Goal: Task Accomplishment & Management: Complete application form

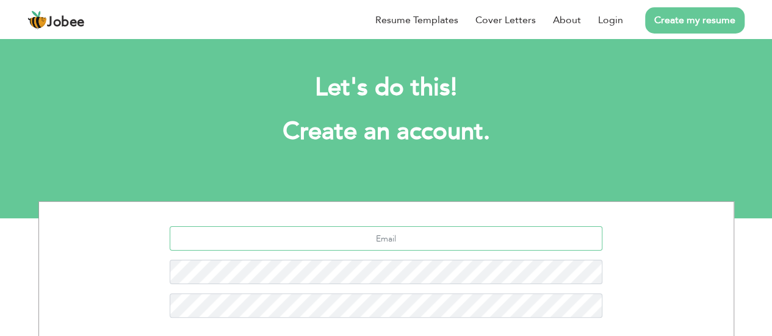
click at [384, 229] on input "text" at bounding box center [386, 238] width 433 height 24
click at [669, 21] on link "Create my resume" at bounding box center [694, 20] width 99 height 26
click at [663, 19] on link "Create my resume" at bounding box center [694, 20] width 99 height 26
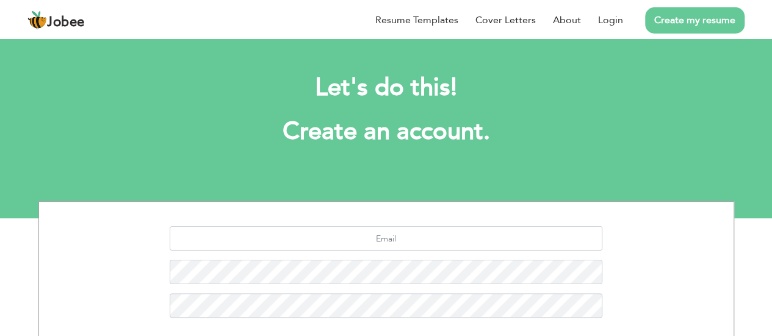
click at [663, 19] on link "Create my resume" at bounding box center [694, 20] width 99 height 26
click at [334, 242] on input "text" at bounding box center [386, 238] width 433 height 24
drag, startPoint x: 388, startPoint y: 234, endPoint x: 372, endPoint y: 233, distance: 16.0
click at [372, 233] on input "text" at bounding box center [386, 238] width 433 height 24
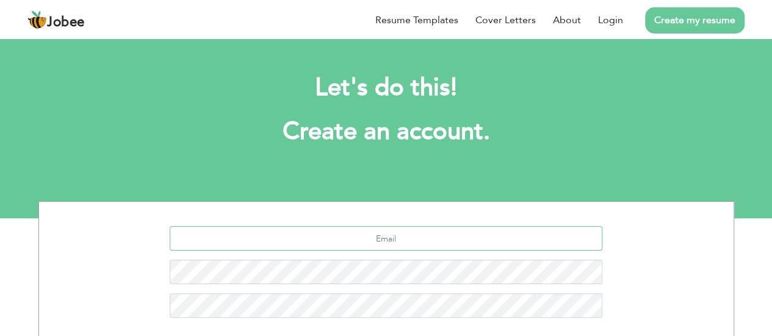
click at [462, 238] on input "text" at bounding box center [386, 238] width 433 height 24
type input "[EMAIL_ADDRESS][DOMAIN_NAME]"
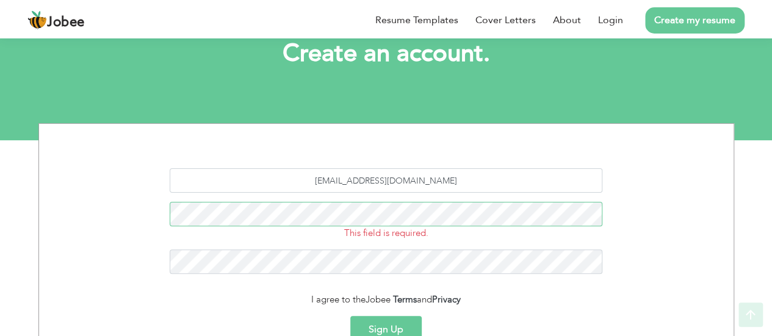
scroll to position [83, 0]
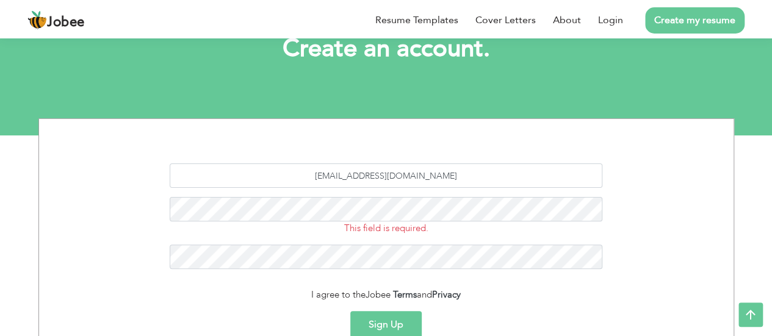
click at [398, 326] on button "Sign Up" at bounding box center [385, 324] width 71 height 27
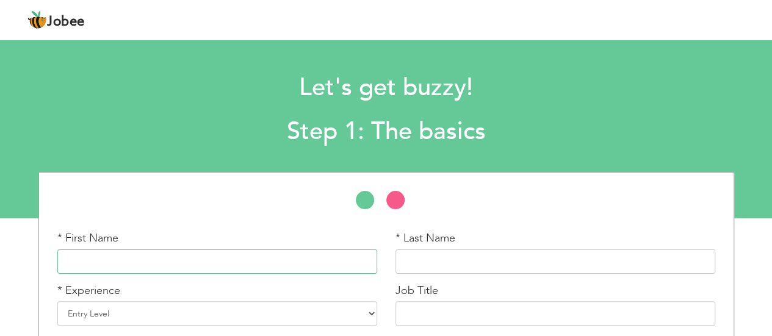
click at [192, 254] on input "text" at bounding box center [217, 262] width 320 height 24
type input "n"
type input "maham"
click at [428, 256] on input "text" at bounding box center [555, 262] width 320 height 24
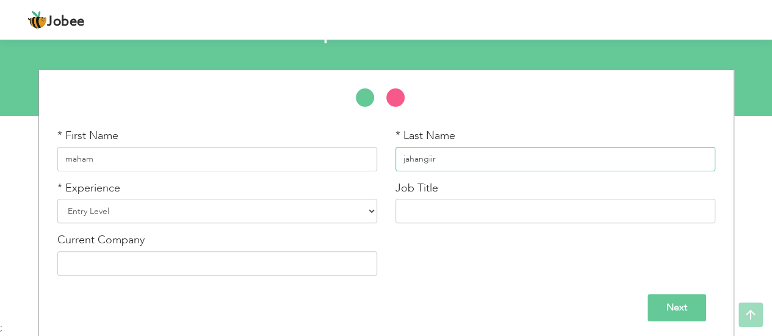
scroll to position [106, 0]
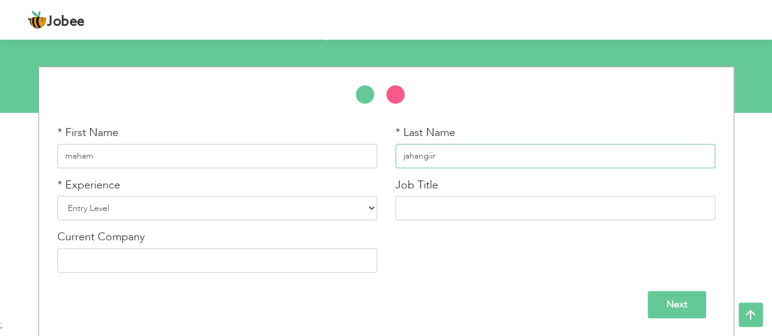
type input "jahangiir"
click at [101, 206] on select "Entry Level Less than 1 Year 1 Year 2 Years 3 Years 4 Years 5 Years 6 Years 7 Y…" at bounding box center [217, 208] width 320 height 24
select select "3"
click at [57, 196] on select "Entry Level Less than 1 Year 1 Year 2 Years 3 Years 4 Years 5 Years 6 Years 7 Y…" at bounding box center [217, 208] width 320 height 24
click at [176, 205] on select "Entry Level Less than 1 Year 1 Year 2 Years 3 Years 4 Years 5 Years 6 Years 7 Y…" at bounding box center [217, 208] width 320 height 24
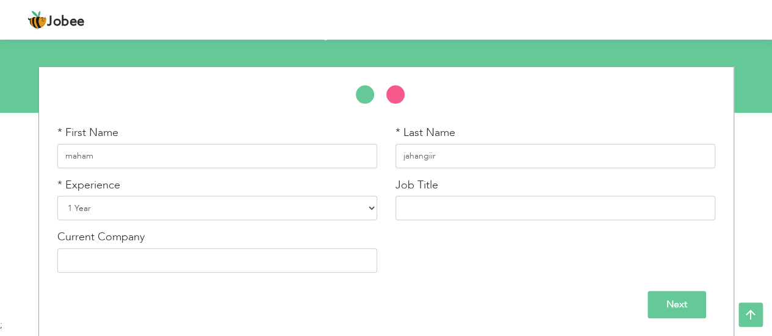
click at [57, 196] on select "Entry Level Less than 1 Year 1 Year 2 Years 3 Years 4 Years 5 Years 6 Years 7 Y…" at bounding box center [217, 208] width 320 height 24
click at [436, 204] on input "text" at bounding box center [555, 208] width 320 height 24
type input "related to health"
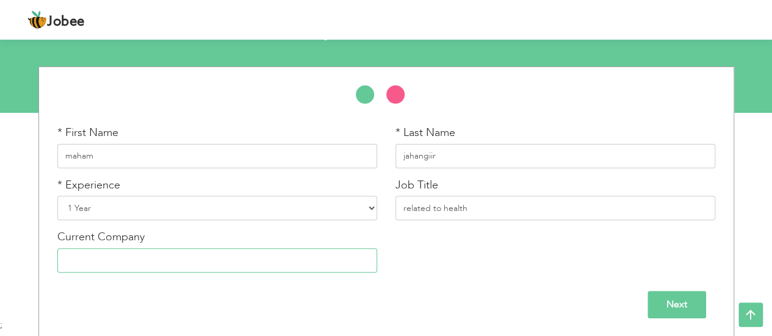
click at [274, 261] on input "text" at bounding box center [217, 260] width 320 height 24
type input "a"
type input "[GEOGRAPHIC_DATA]"
click at [688, 309] on input "Next" at bounding box center [676, 304] width 59 height 27
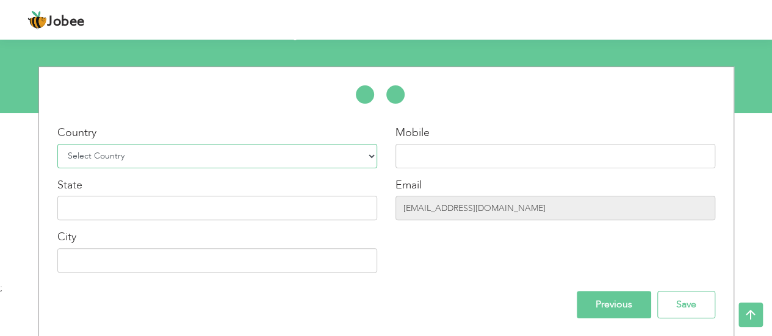
click at [336, 156] on select "Select Country [GEOGRAPHIC_DATA] [GEOGRAPHIC_DATA] [GEOGRAPHIC_DATA] [US_STATE]…" at bounding box center [217, 156] width 320 height 24
select select "166"
click at [57, 144] on select "Select Country [GEOGRAPHIC_DATA] [GEOGRAPHIC_DATA] [GEOGRAPHIC_DATA] [US_STATE]…" at bounding box center [217, 156] width 320 height 24
click at [248, 214] on input "text" at bounding box center [217, 208] width 320 height 24
type input "a"
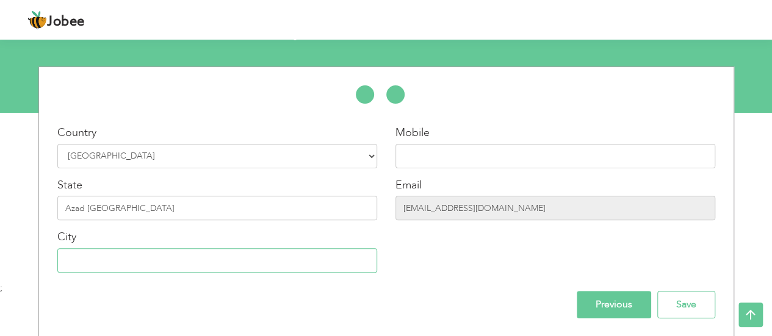
click at [240, 269] on input "text" at bounding box center [217, 260] width 320 height 24
click at [232, 261] on input "text" at bounding box center [217, 260] width 320 height 24
click at [173, 316] on div "Previous Save" at bounding box center [386, 304] width 676 height 27
click at [121, 208] on input "Azad jammu abd kashmir" at bounding box center [217, 208] width 320 height 24
click at [120, 208] on input "Azad jammu abd kashmir" at bounding box center [217, 208] width 320 height 24
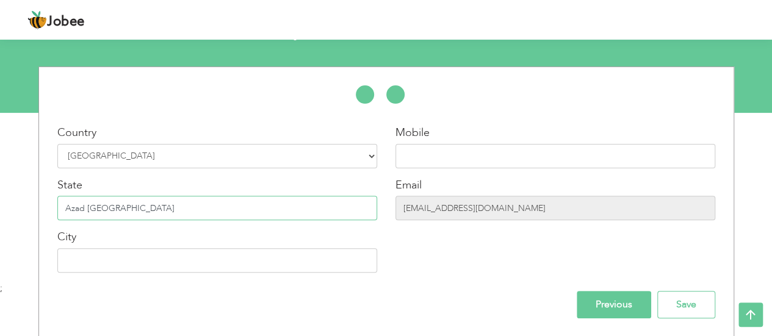
click at [121, 206] on input "Azad jammu abd kashmir" at bounding box center [217, 208] width 320 height 24
click at [129, 207] on input "Azad jammu abd kashmir" at bounding box center [217, 208] width 320 height 24
type input "Azad jammu and kashmir"
click at [135, 254] on input "text" at bounding box center [217, 260] width 320 height 24
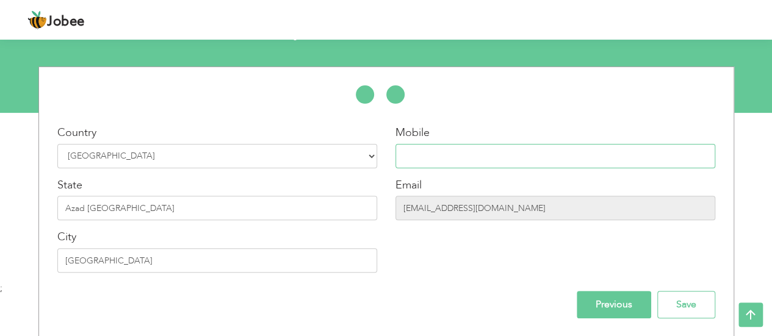
click at [568, 148] on input "text" at bounding box center [555, 156] width 320 height 24
click at [116, 262] on input "islamabad" at bounding box center [217, 260] width 320 height 24
type input "i"
type input "Islamabad"
click at [455, 156] on input "text" at bounding box center [555, 156] width 320 height 24
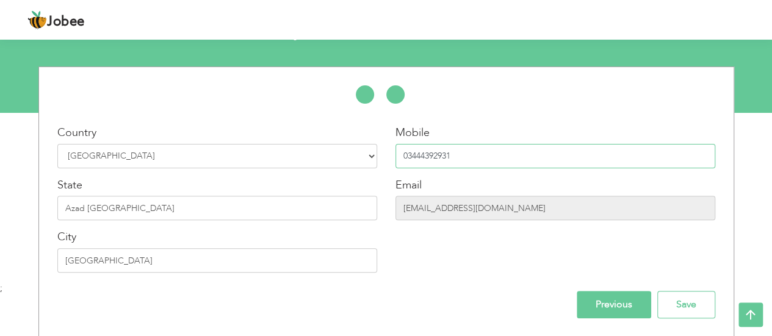
type input "03444392931"
click at [532, 200] on input "[EMAIL_ADDRESS][DOMAIN_NAME]" at bounding box center [555, 208] width 320 height 24
click at [535, 207] on input "[EMAIL_ADDRESS][DOMAIN_NAME]" at bounding box center [555, 208] width 320 height 24
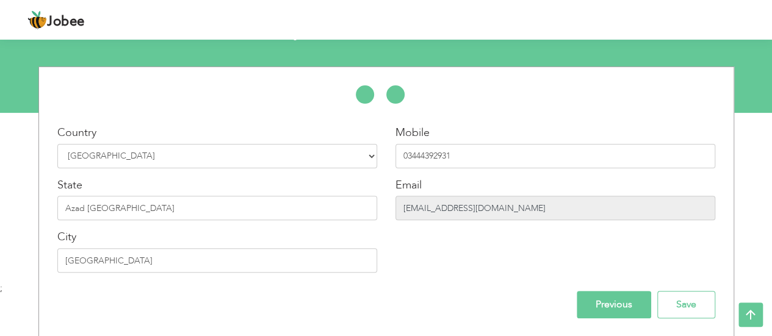
click at [449, 211] on input "[EMAIL_ADDRESS][DOMAIN_NAME]" at bounding box center [555, 208] width 320 height 24
drag, startPoint x: 598, startPoint y: 302, endPoint x: 532, endPoint y: 209, distance: 114.6
click at [532, 209] on div "Country Select Country Afghanistan Albania Algeria American Samoa Andorra Angol…" at bounding box center [386, 201] width 676 height 233
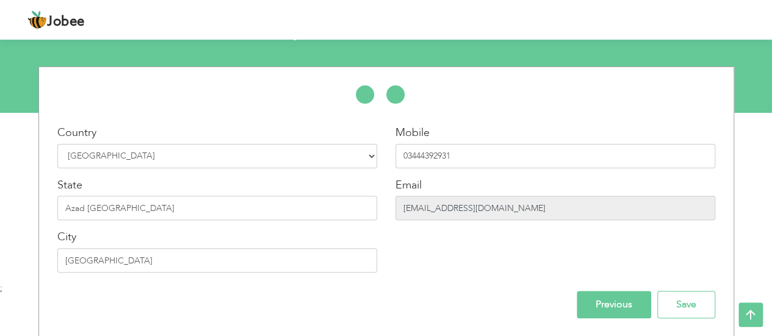
click at [532, 209] on input "[EMAIL_ADDRESS][DOMAIN_NAME]" at bounding box center [555, 208] width 320 height 24
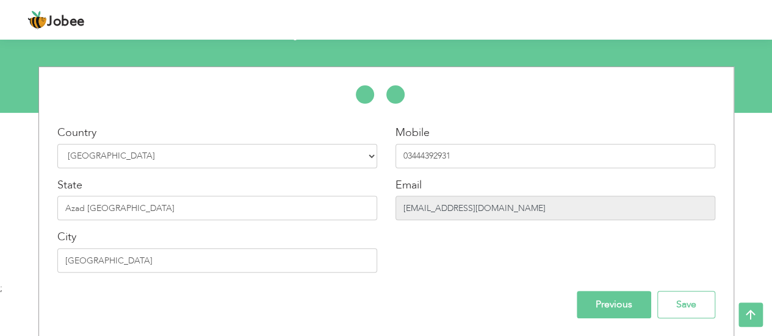
click at [532, 209] on input "[EMAIL_ADDRESS][DOMAIN_NAME]" at bounding box center [555, 208] width 320 height 24
click at [492, 208] on input "[EMAIL_ADDRESS][DOMAIN_NAME]" at bounding box center [555, 208] width 320 height 24
drag, startPoint x: 407, startPoint y: 212, endPoint x: 538, endPoint y: 212, distance: 131.2
click at [538, 212] on input "[EMAIL_ADDRESS][DOMAIN_NAME]" at bounding box center [555, 208] width 320 height 24
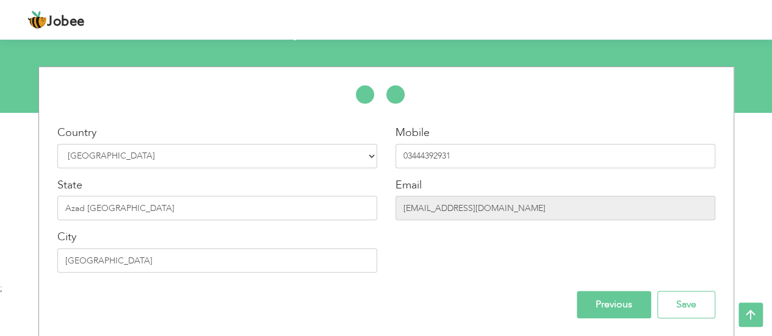
click at [625, 102] on div at bounding box center [386, 100] width 694 height 31
click at [414, 18] on div "Jobee Profile Resume Templates Resume Templates Cover Letters About My Resume W…" at bounding box center [385, 20] width 735 height 33
